Goal: Information Seeking & Learning: Learn about a topic

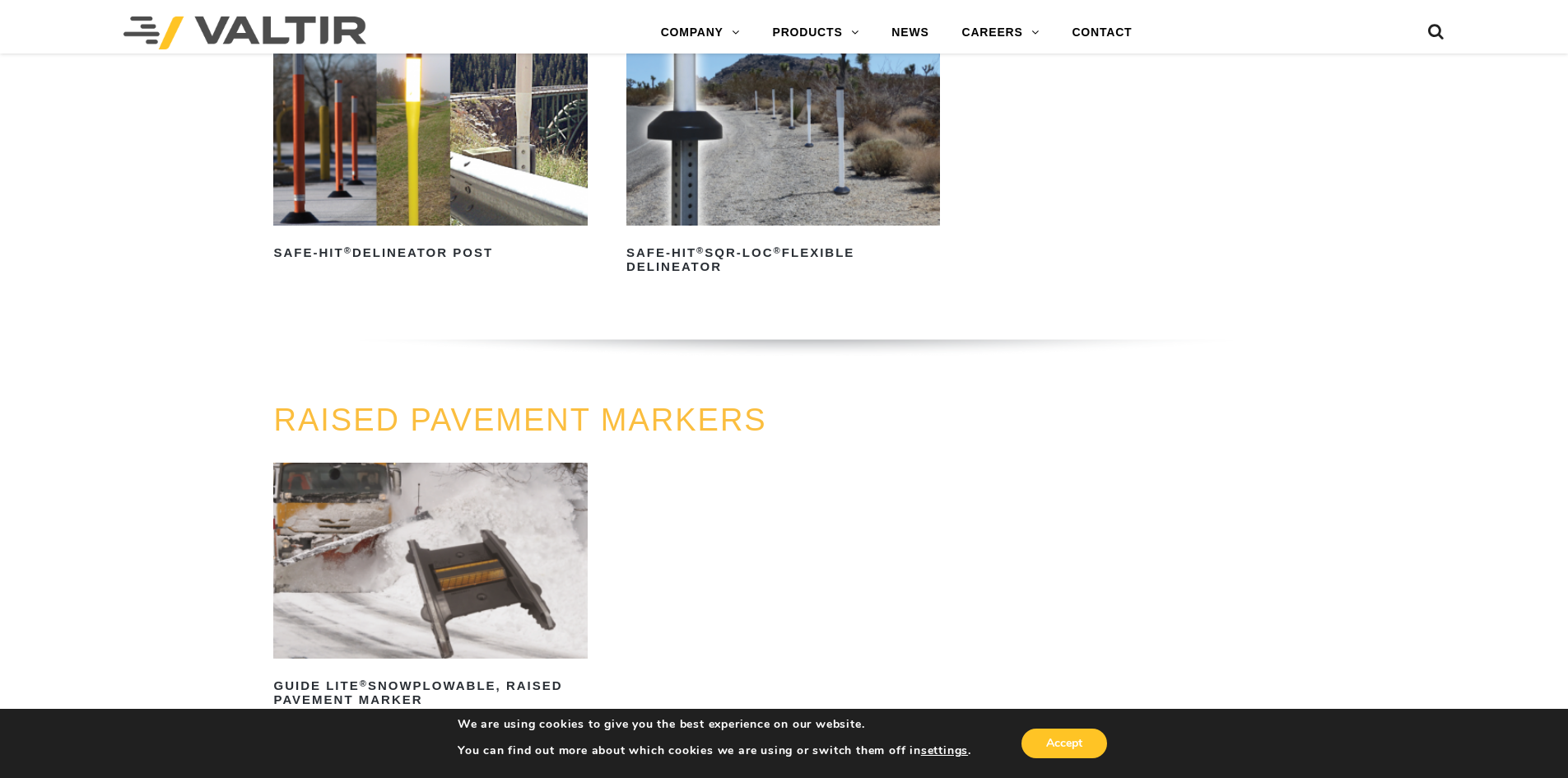
scroll to position [658, 0]
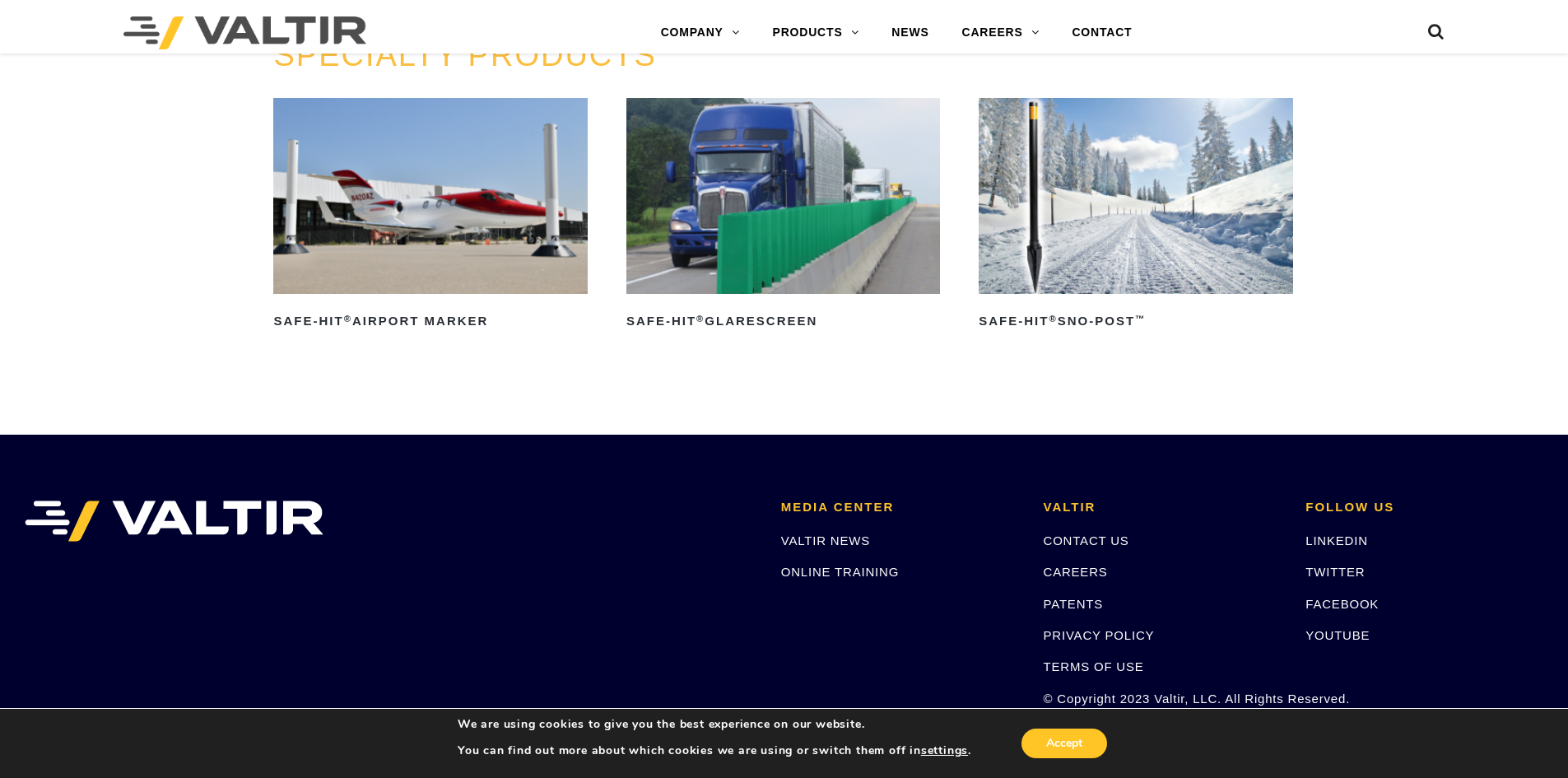
scroll to position [1482, 0]
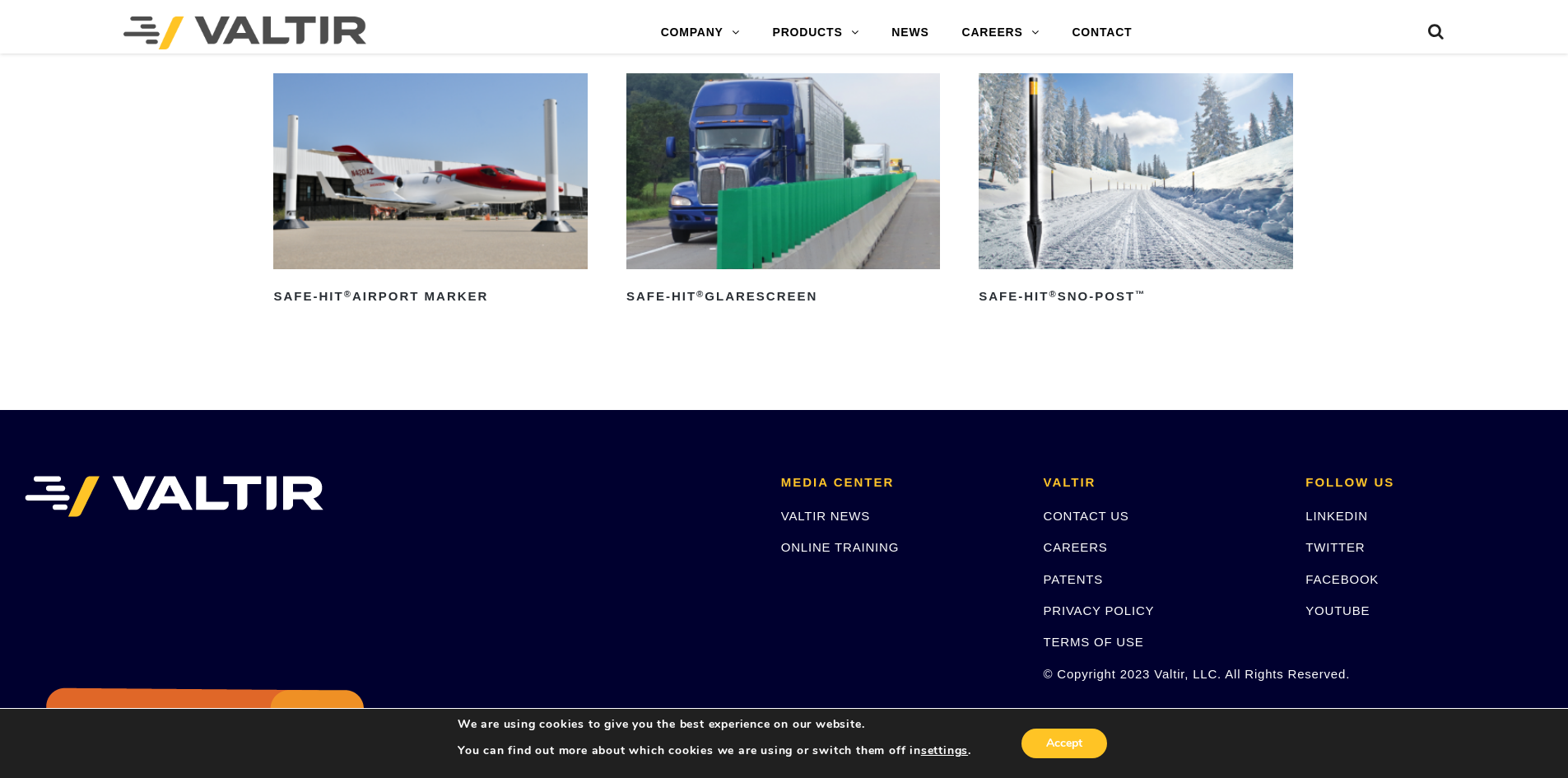
click at [482, 205] on img at bounding box center [430, 172] width 313 height 196
